Goal: Information Seeking & Learning: Learn about a topic

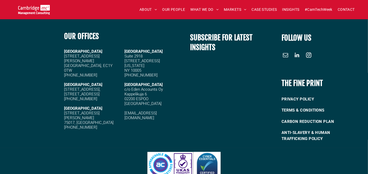
scroll to position [1296, 0]
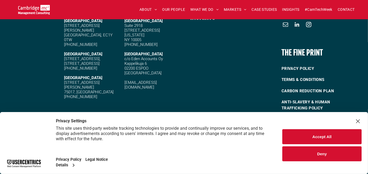
click at [358, 117] on div "Accept All Deny" at bounding box center [322, 143] width 92 height 62
click at [357, 120] on div "Close Layer" at bounding box center [357, 120] width 7 height 7
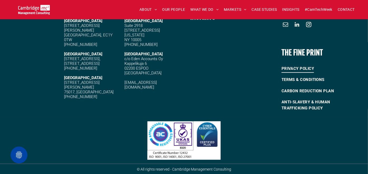
click at [299, 68] on span "PRIVACY POLICY" at bounding box center [297, 68] width 32 height 9
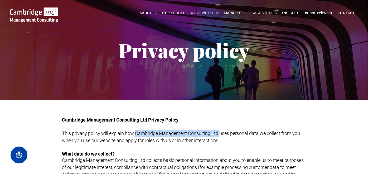
drag, startPoint x: 219, startPoint y: 131, endPoint x: 136, endPoint y: 135, distance: 83.3
click at [136, 135] on span "This privacy policy will explain how Cambridge Management Consulting Ltd uses p…" at bounding box center [181, 136] width 238 height 13
copy span "Cambridge Management Consulting Ltd"
